Goal: Find specific page/section: Find specific page/section

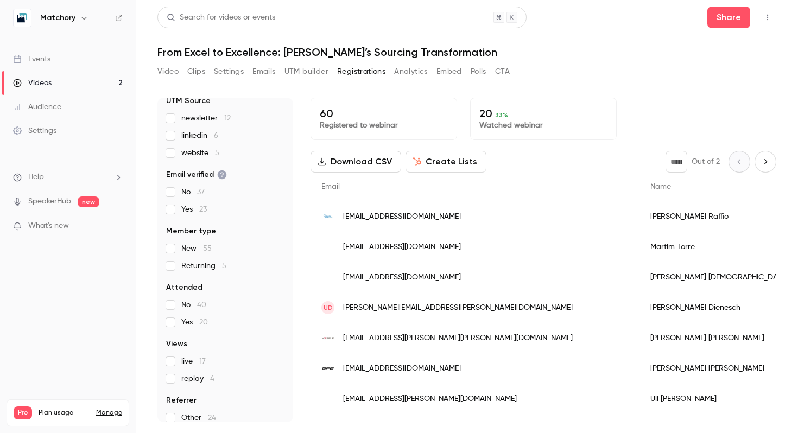
scroll to position [81, 0]
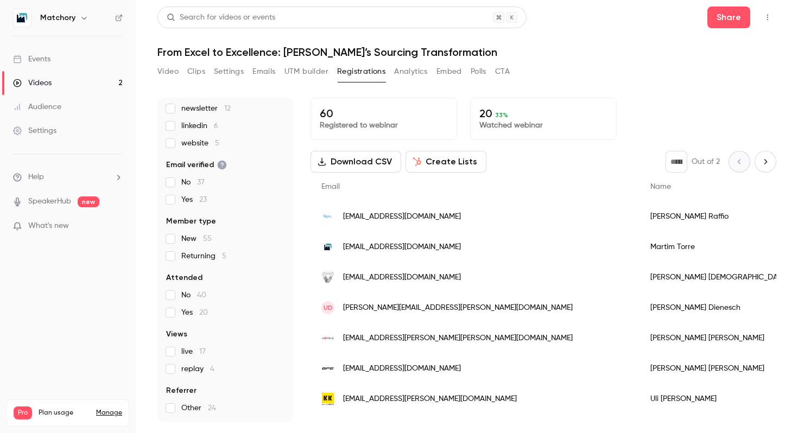
click at [203, 369] on span "replay 4" at bounding box center [197, 369] width 33 height 11
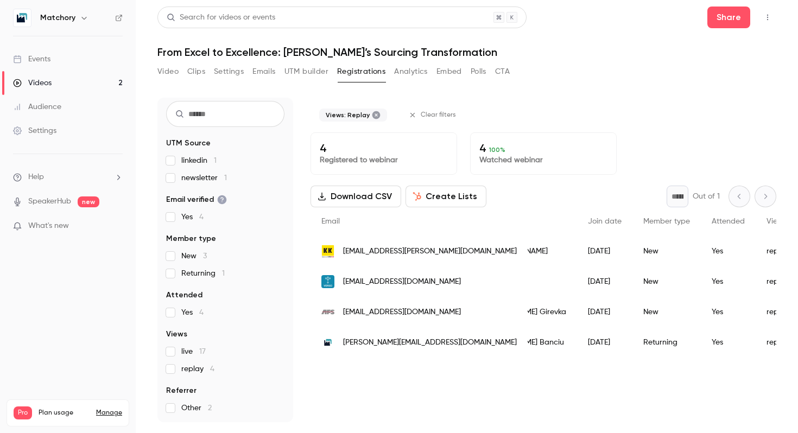
scroll to position [0, 0]
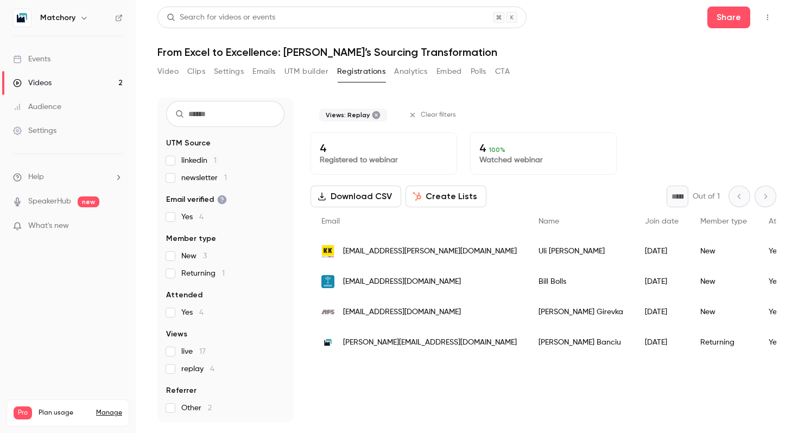
click at [390, 316] on span "[EMAIL_ADDRESS][DOMAIN_NAME]" at bounding box center [402, 312] width 118 height 11
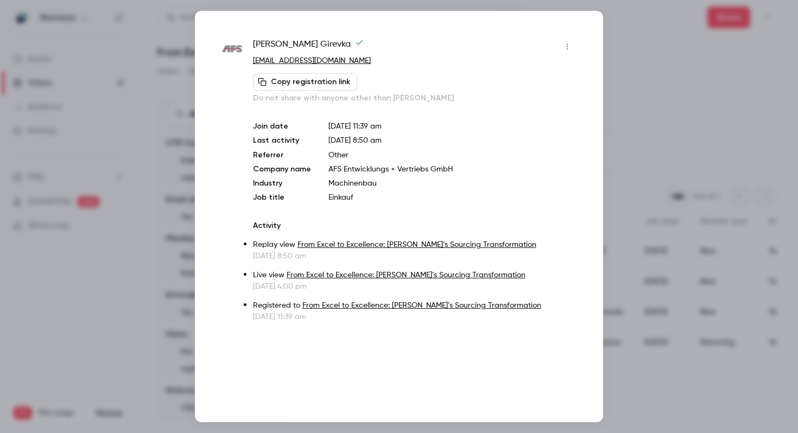
click at [375, 176] on div "Join date [DATE] 11:39 am Last activity [DATE] 8:50 am Referrer Other Company n…" at bounding box center [414, 162] width 323 height 82
click at [371, 182] on p "Machinenbau" at bounding box center [452, 183] width 248 height 11
click at [276, 292] on ul "Replay view From Excel to Excellence: Kesseböhmer’s Sourcing Transformation [DA…" at bounding box center [414, 280] width 323 height 85
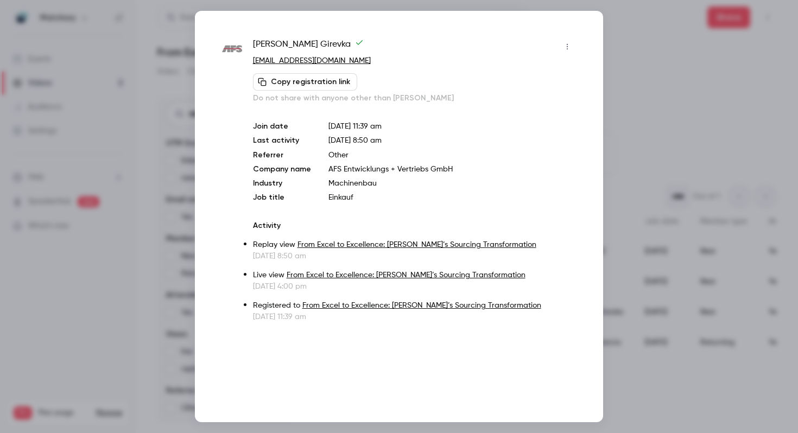
click at [275, 289] on p "[DATE] 4:00 pm" at bounding box center [414, 286] width 323 height 11
click at [276, 254] on p "[DATE] 8:50 am" at bounding box center [414, 256] width 323 height 11
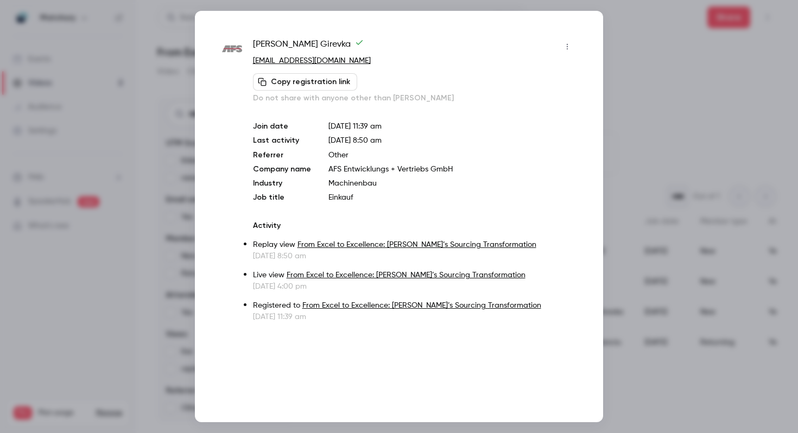
click at [637, 137] on div at bounding box center [399, 216] width 798 height 433
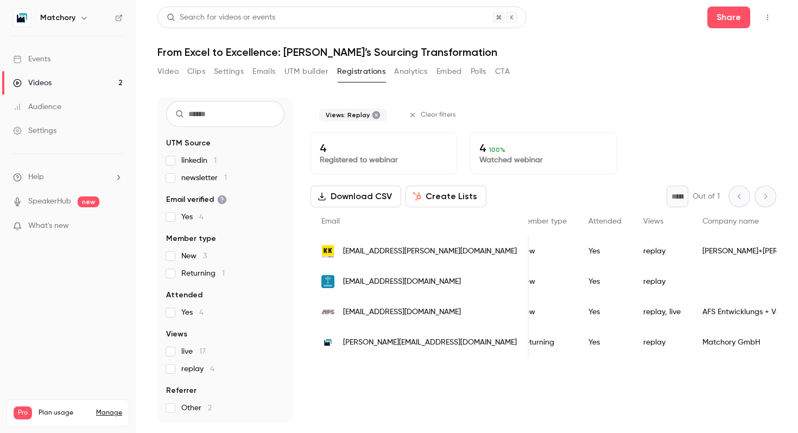
scroll to position [0, 183]
